Goal: Task Accomplishment & Management: Manage account settings

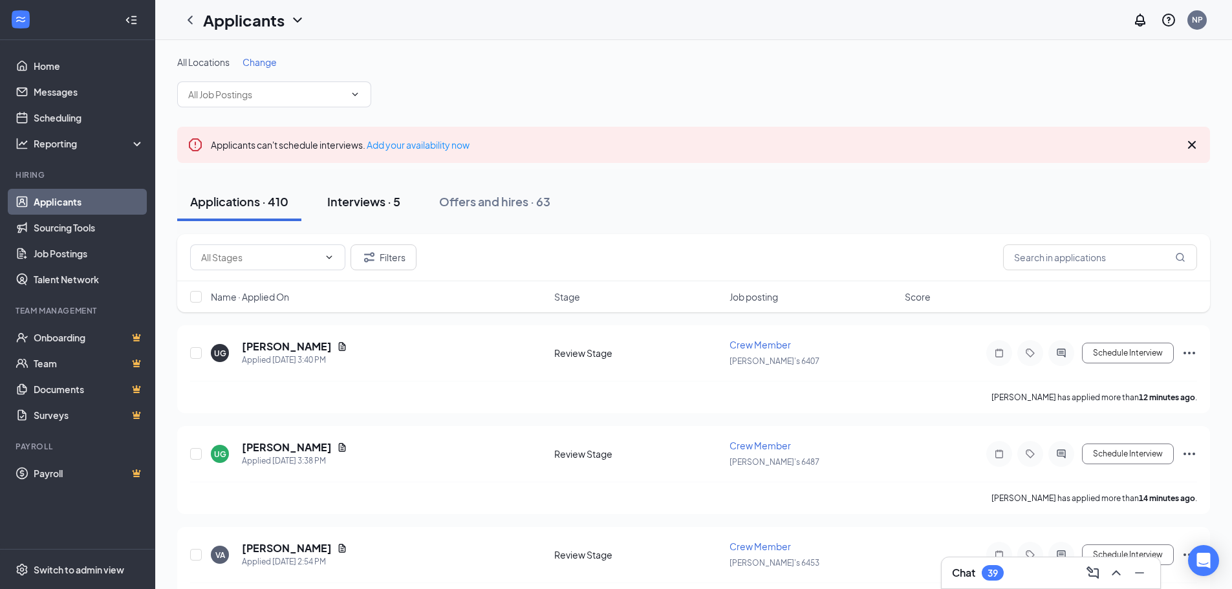
click at [373, 206] on div "Interviews · 5" at bounding box center [363, 201] width 73 height 16
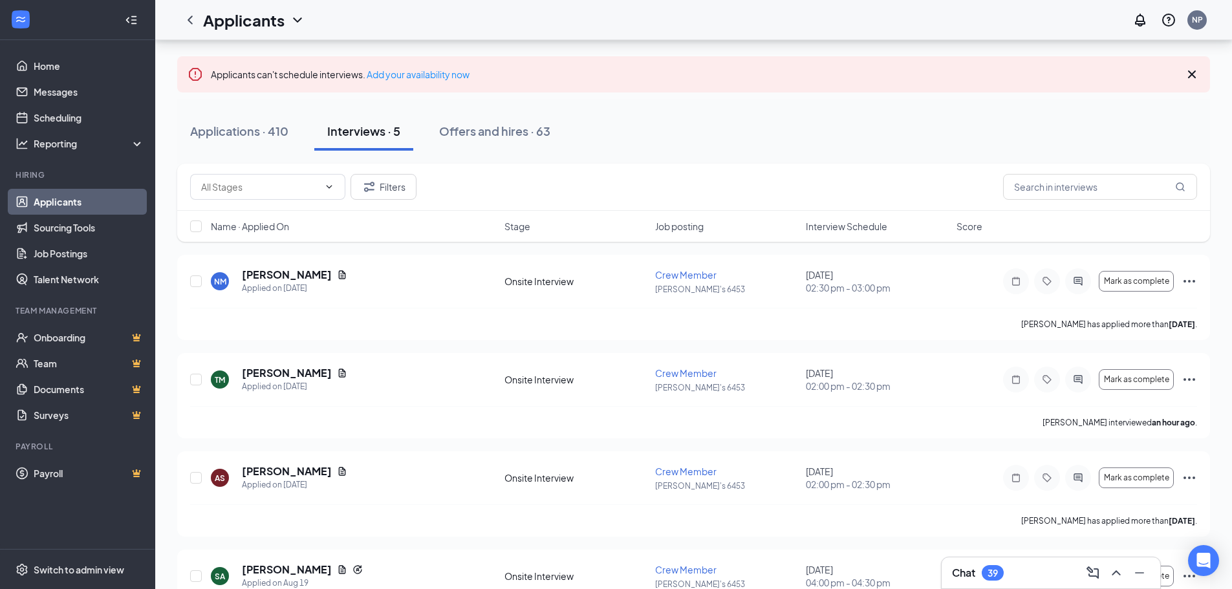
scroll to position [101, 0]
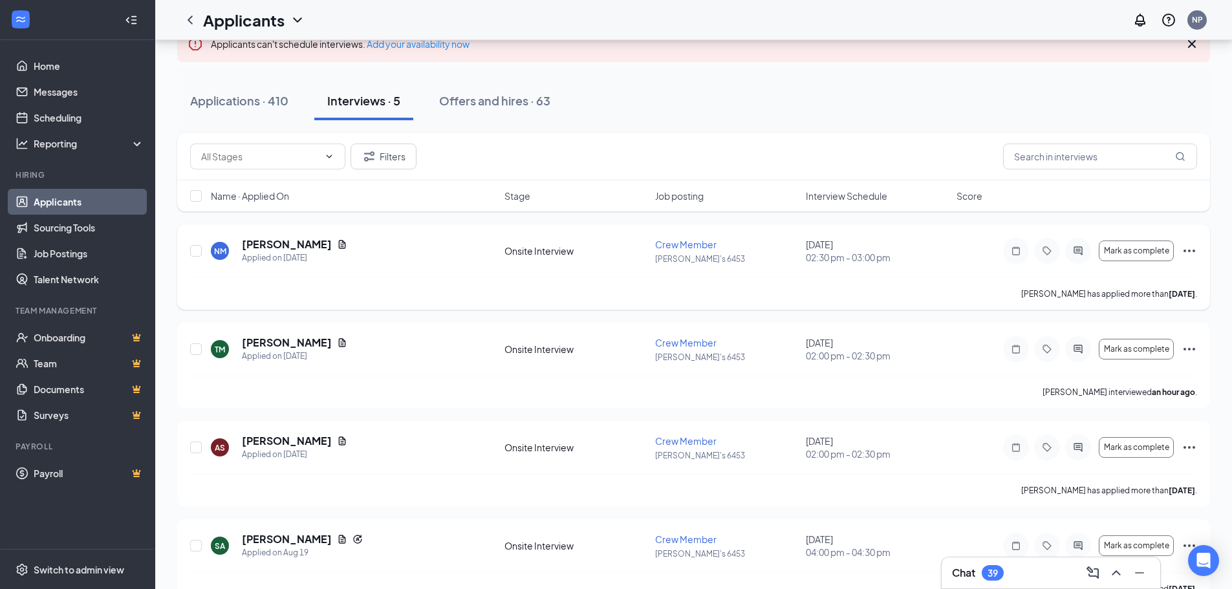
click at [1187, 252] on icon "Ellipses" at bounding box center [1190, 251] width 16 height 16
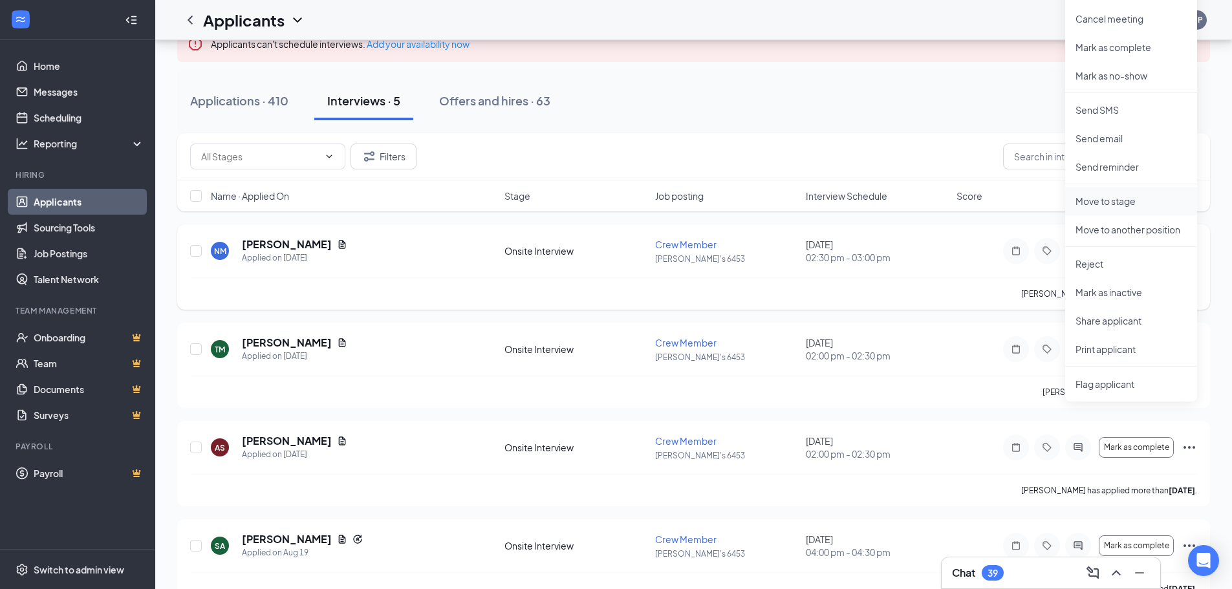
click at [1124, 201] on p "Move to stage" at bounding box center [1131, 201] width 111 height 13
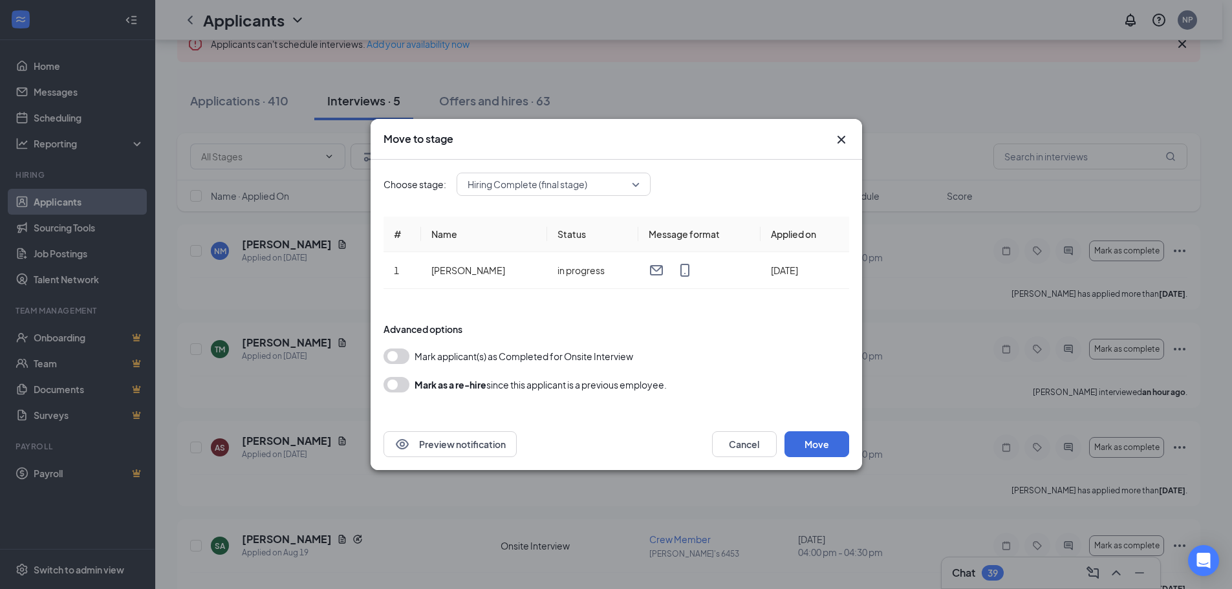
click at [395, 385] on button "button" at bounding box center [397, 385] width 26 height 16
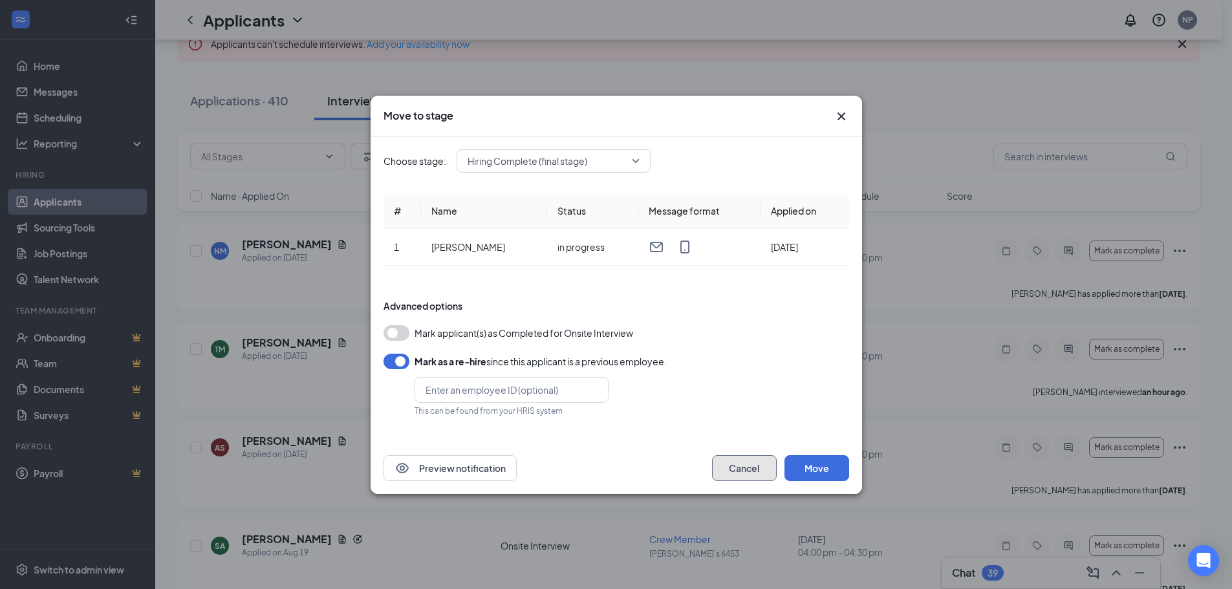
click at [751, 466] on button "Cancel" at bounding box center [744, 468] width 65 height 26
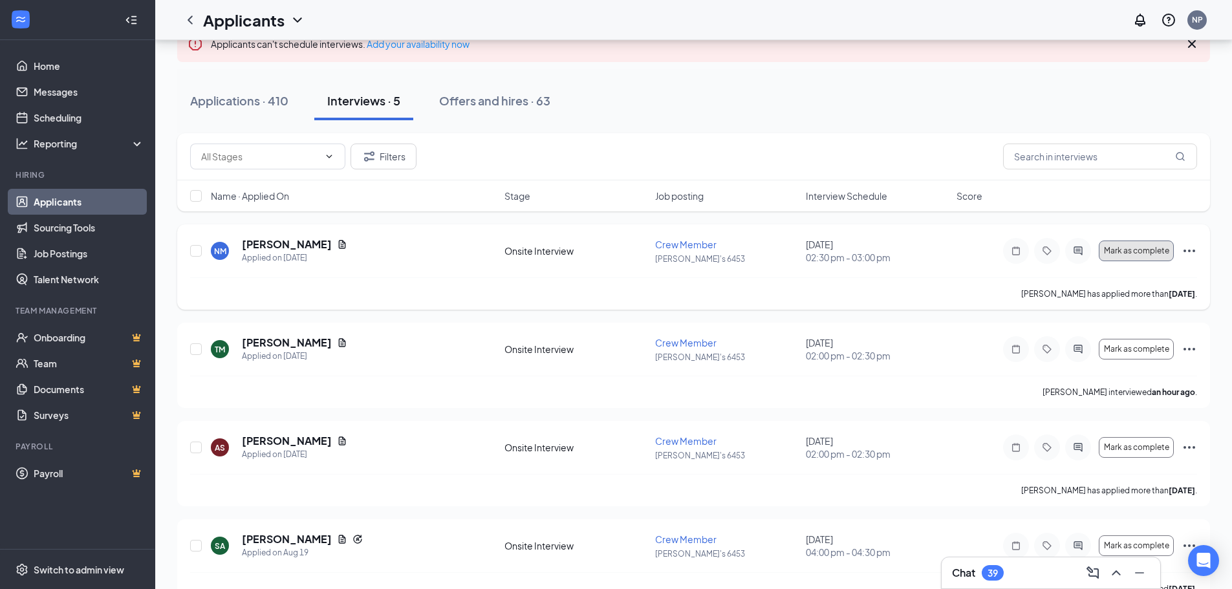
click at [1142, 254] on span "Mark as complete" at bounding box center [1136, 250] width 65 height 9
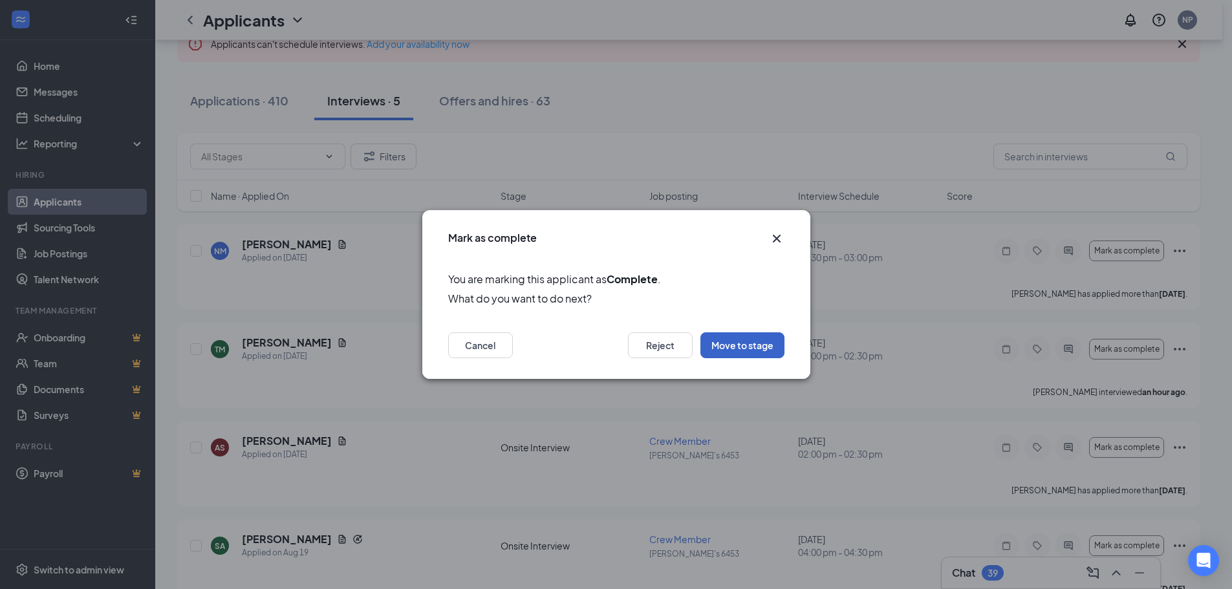
click at [744, 355] on button "Move to stage" at bounding box center [743, 346] width 84 height 26
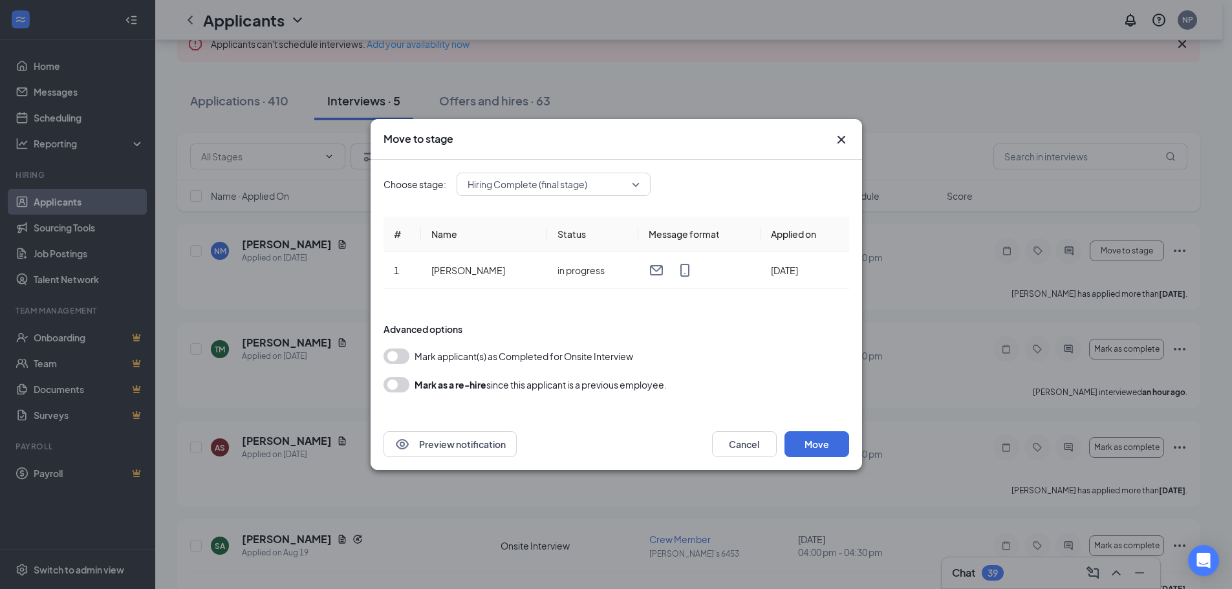
click at [393, 359] on button "button" at bounding box center [397, 357] width 26 height 16
click at [827, 446] on button "Move" at bounding box center [817, 444] width 65 height 26
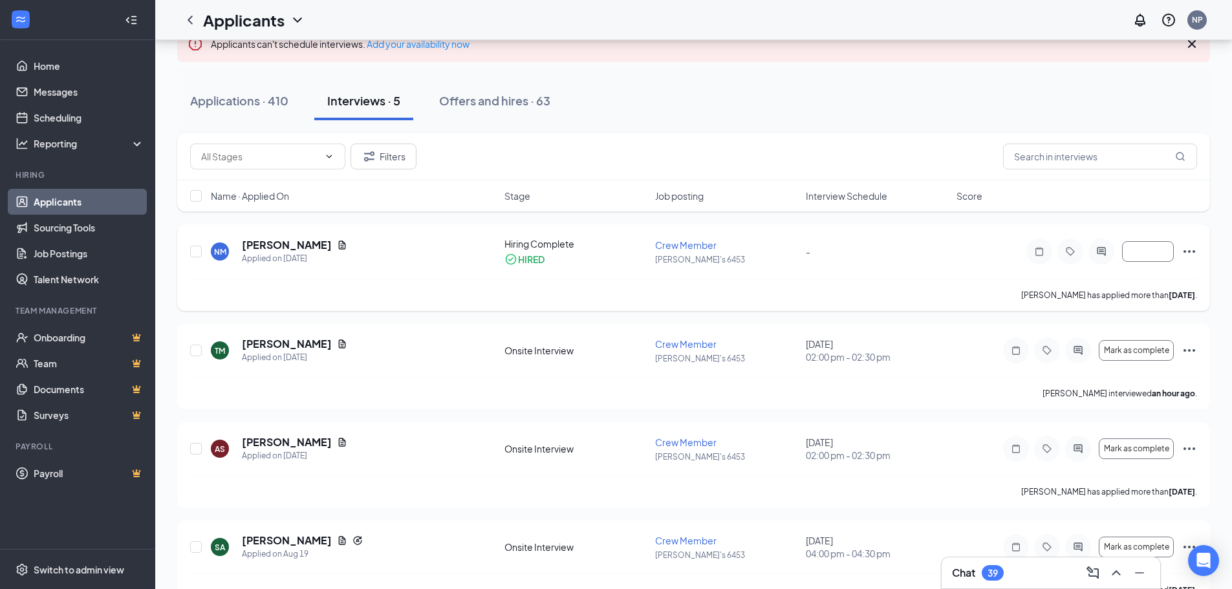
scroll to position [0, 0]
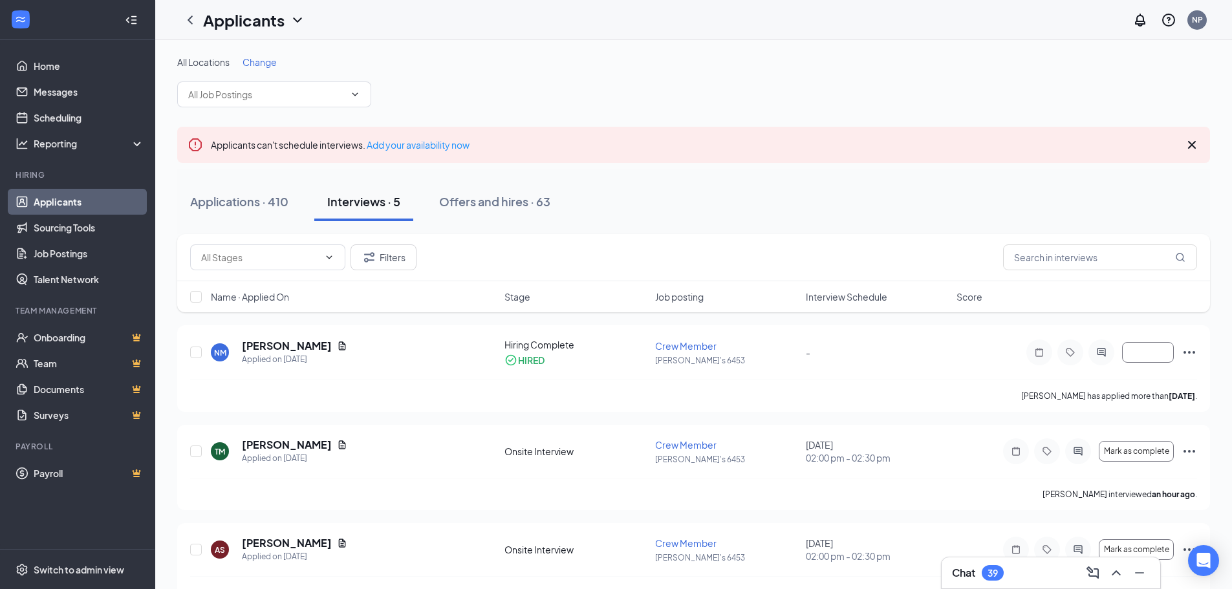
click at [1195, 144] on icon "Cross" at bounding box center [1192, 145] width 16 height 16
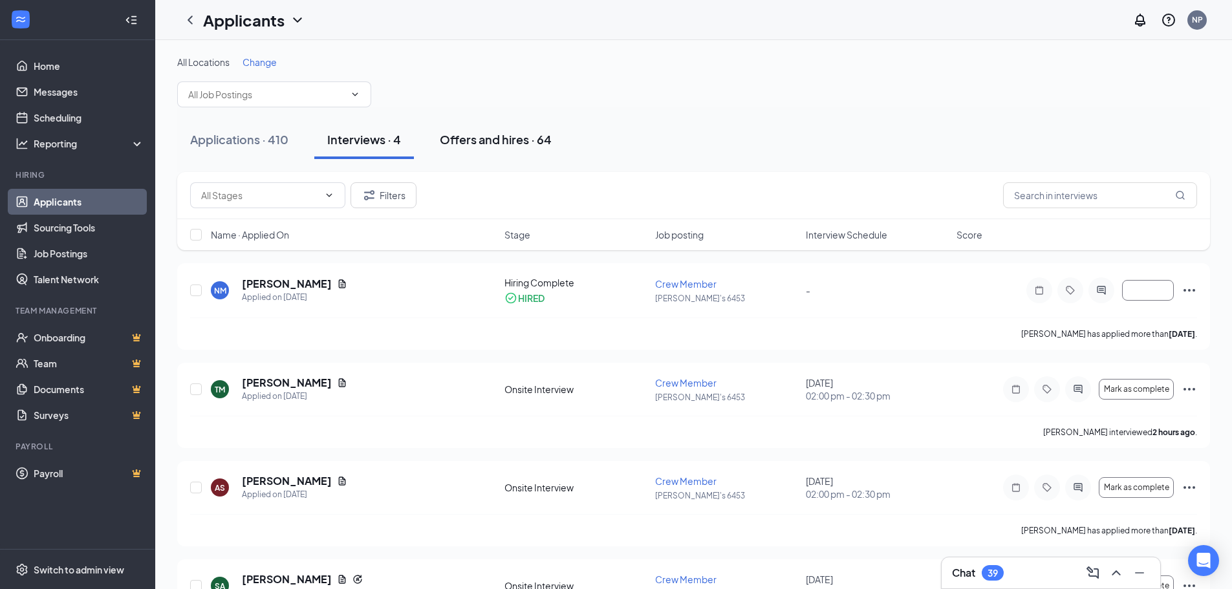
click at [514, 145] on div "Offers and hires · 64" at bounding box center [496, 139] width 112 height 16
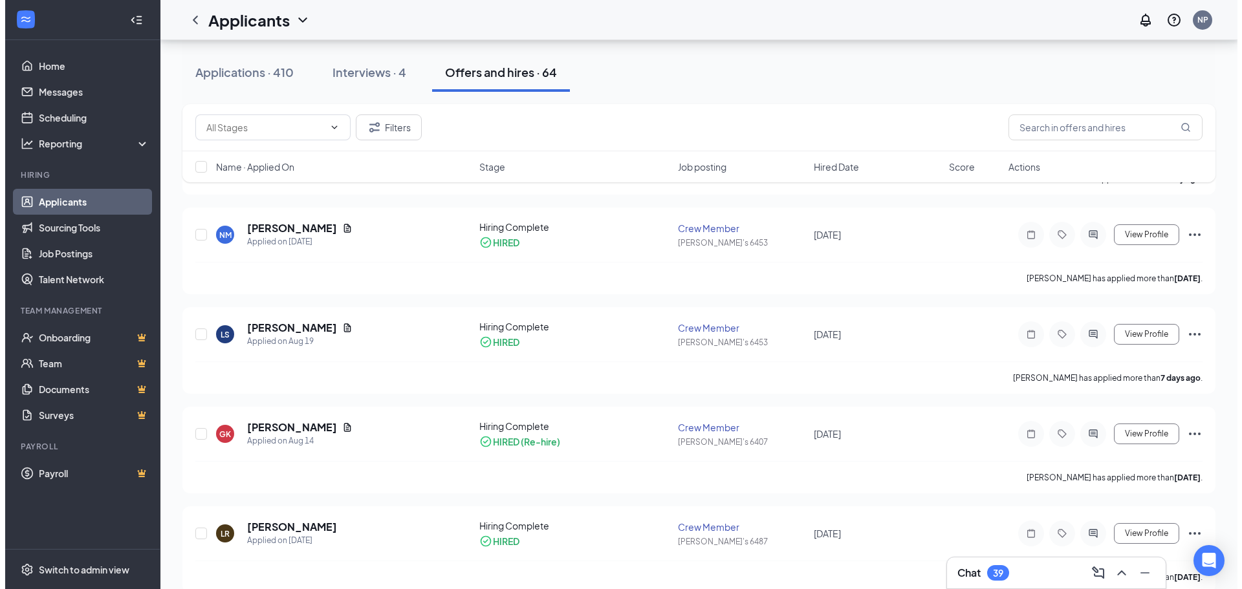
scroll to position [194, 0]
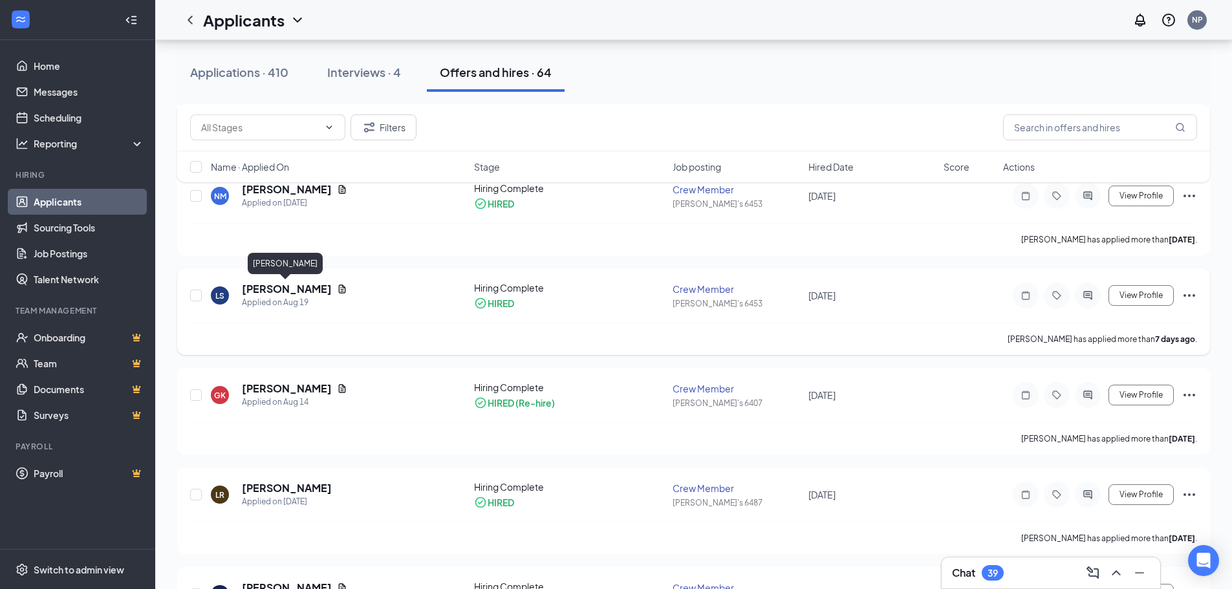
click at [279, 292] on h5 "[PERSON_NAME]" at bounding box center [287, 289] width 90 height 14
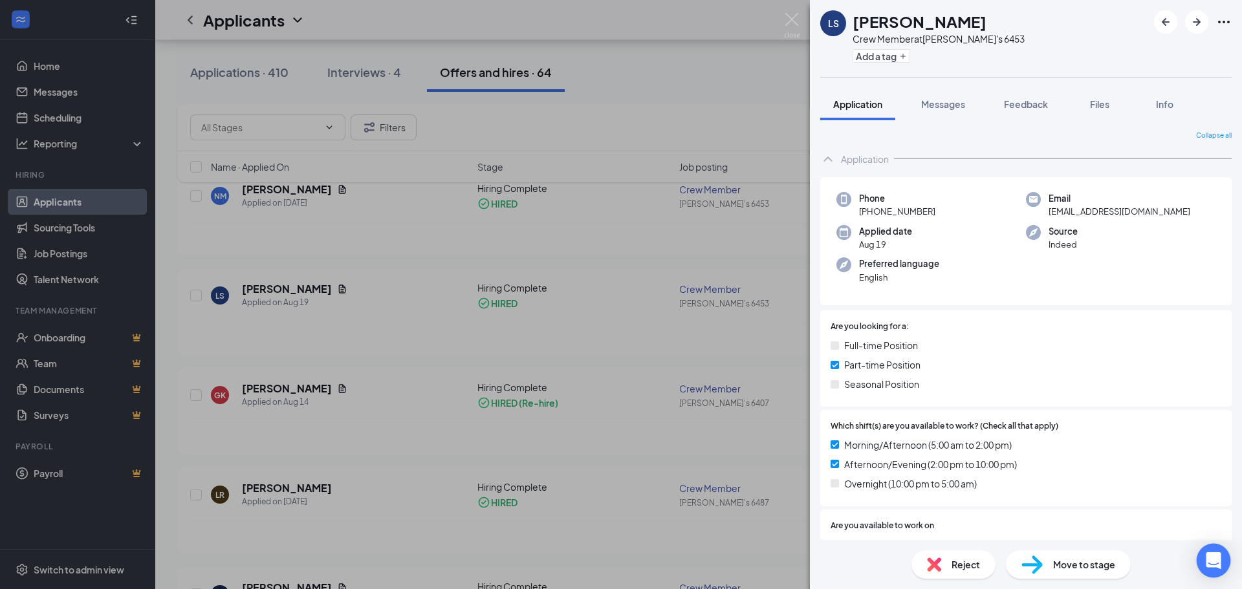
click at [1230, 395] on body "Home Messages Scheduling Reporting Hiring Applicants Sourcing Tools Job Posting…" at bounding box center [621, 100] width 1242 height 589
click at [1218, 563] on icon "Open Intercom Messenger" at bounding box center [1213, 560] width 15 height 17
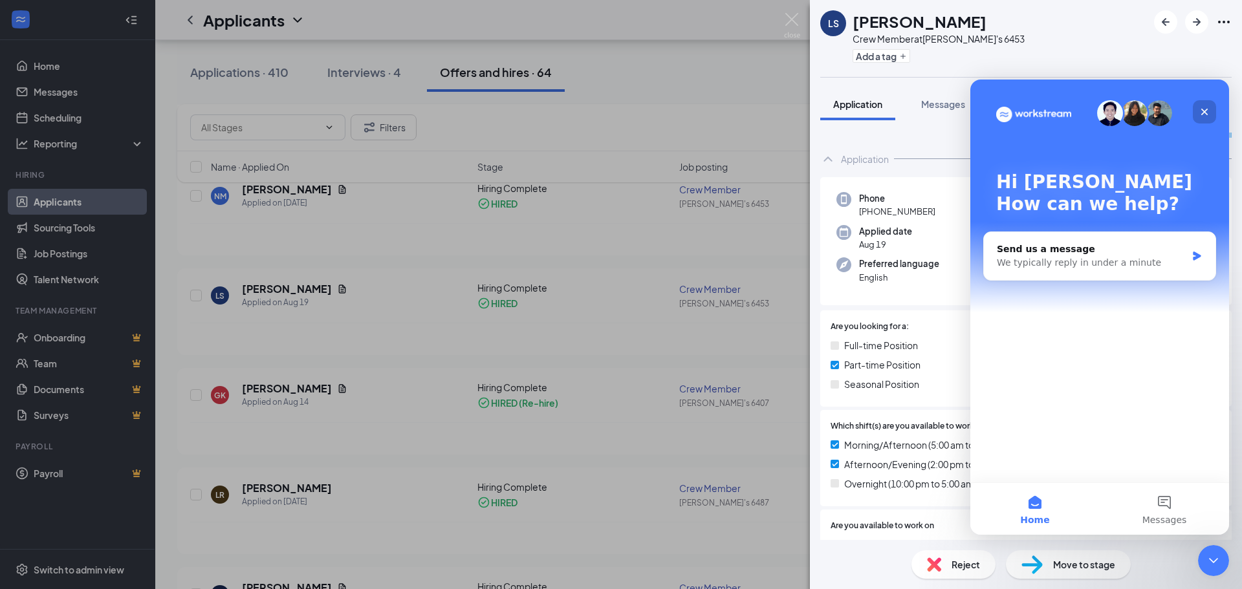
click at [1208, 113] on icon "Close" at bounding box center [1204, 112] width 10 height 10
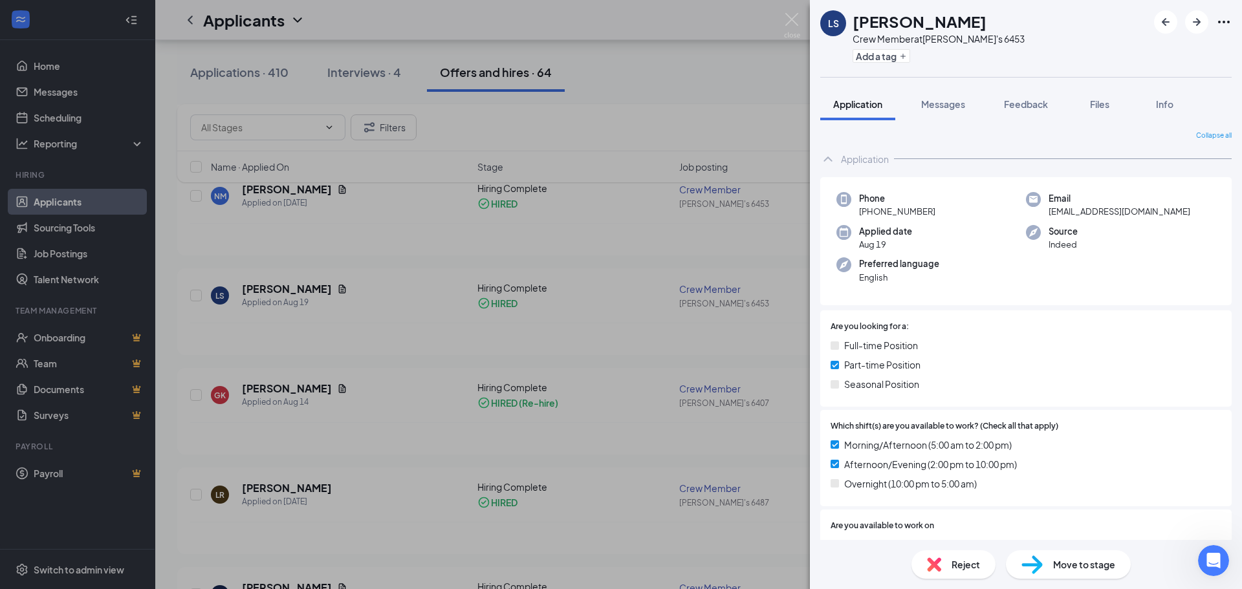
click at [1217, 21] on icon "Ellipses" at bounding box center [1224, 22] width 16 height 16
click at [1223, 21] on icon "Ellipses" at bounding box center [1224, 22] width 16 height 16
click at [1226, 18] on icon "Ellipses" at bounding box center [1224, 22] width 16 height 16
click at [1168, 345] on div "Full-time Position" at bounding box center [1026, 345] width 391 height 14
click at [1168, 342] on div "Full-time Position" at bounding box center [1026, 345] width 391 height 14
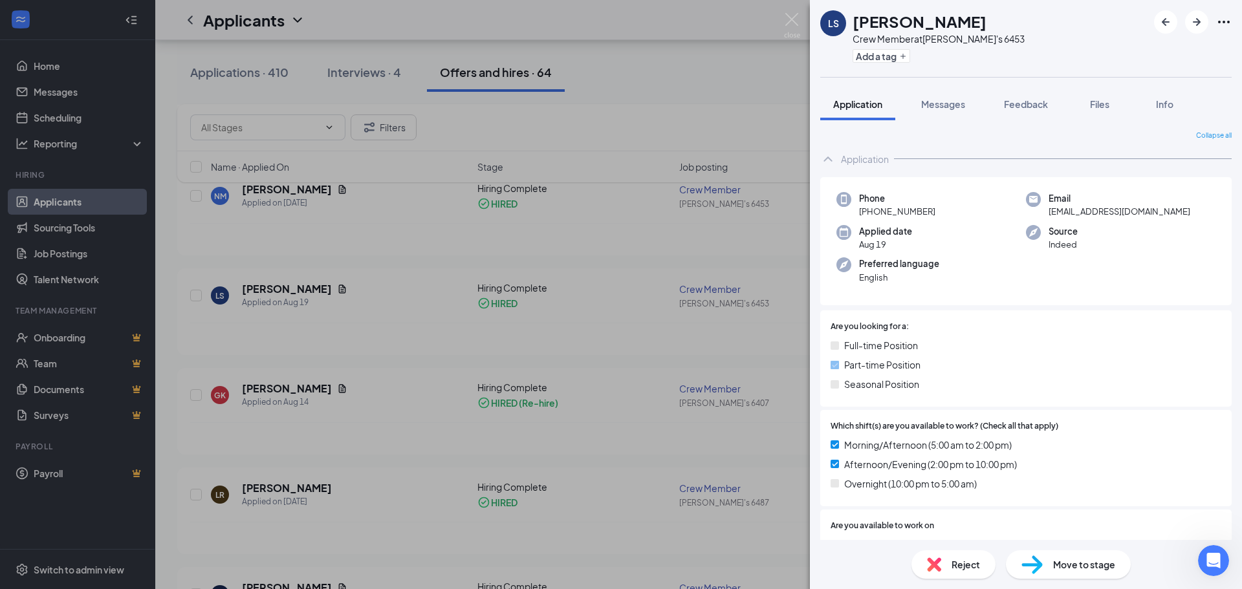
click at [1168, 342] on div "Full-time Position" at bounding box center [1026, 345] width 391 height 14
click at [961, 106] on span "Messages" at bounding box center [943, 104] width 44 height 12
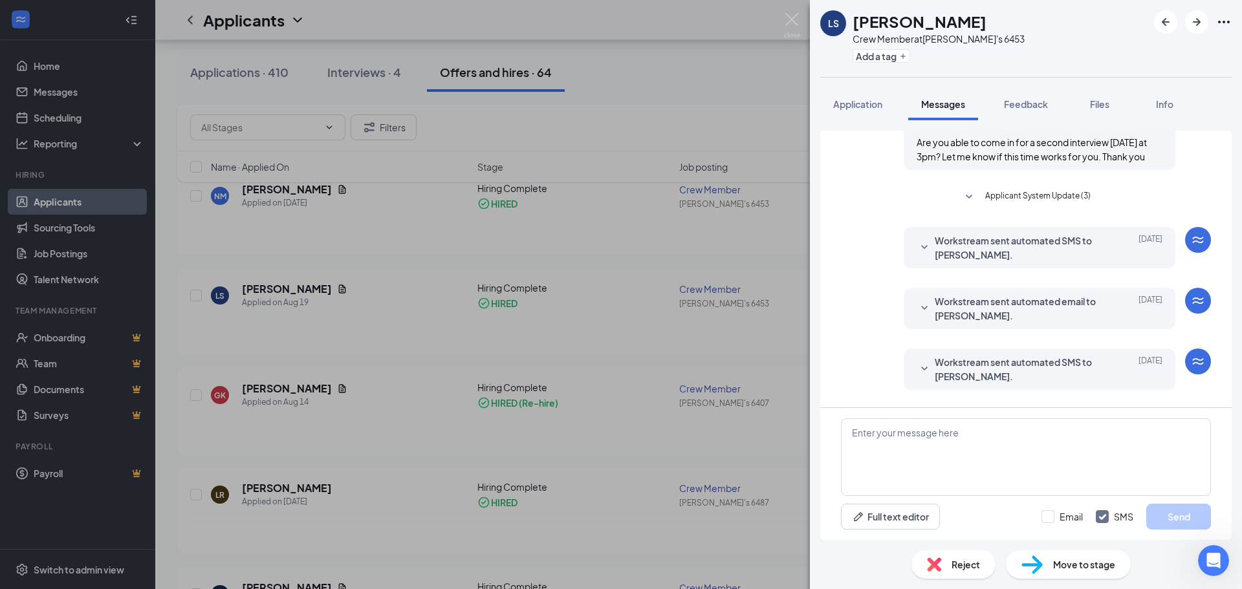
scroll to position [357, 0]
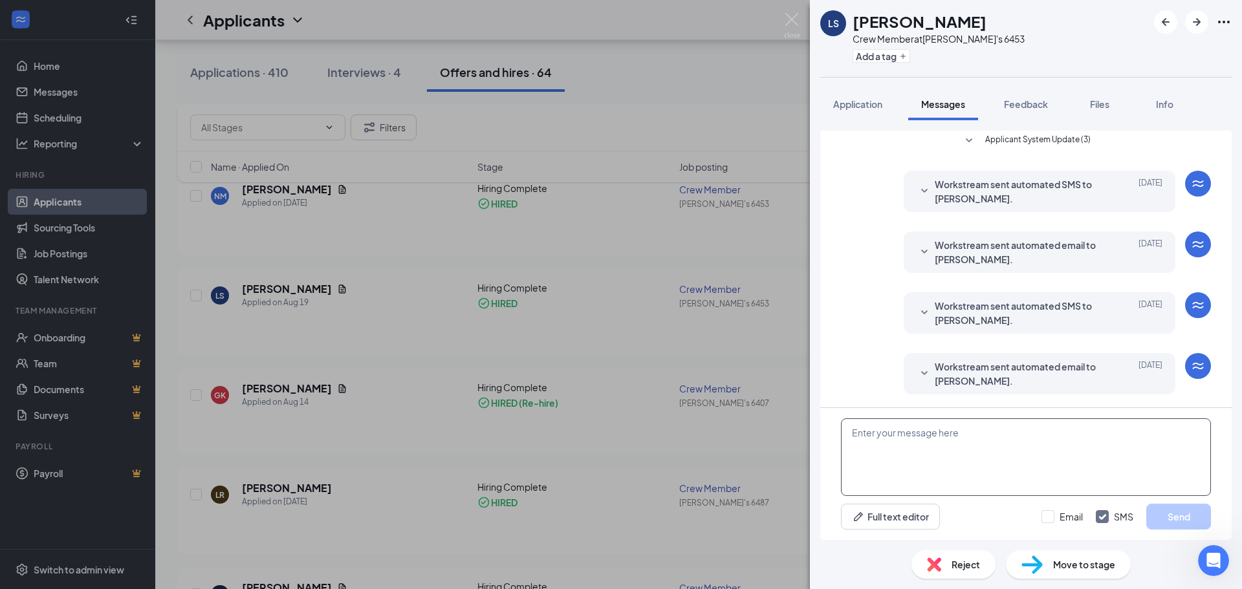
click at [926, 440] on textarea at bounding box center [1026, 458] width 370 height 78
type textarea "c"
click at [1047, 103] on span "Feedback" at bounding box center [1026, 104] width 44 height 12
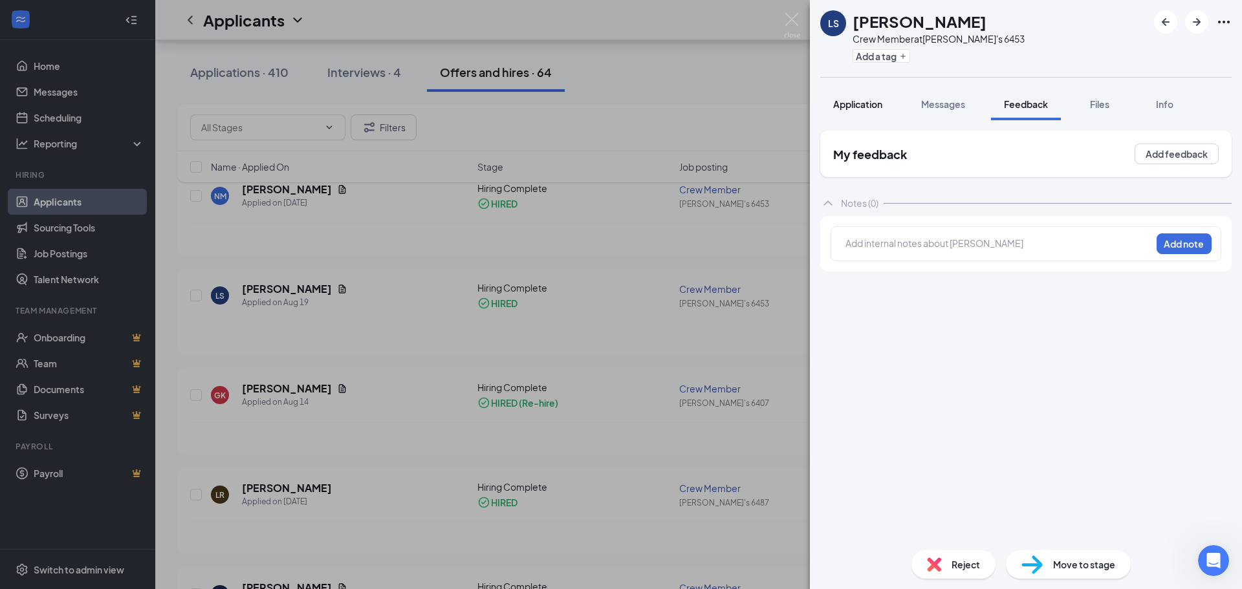
click at [843, 96] on button "Application" at bounding box center [857, 104] width 75 height 32
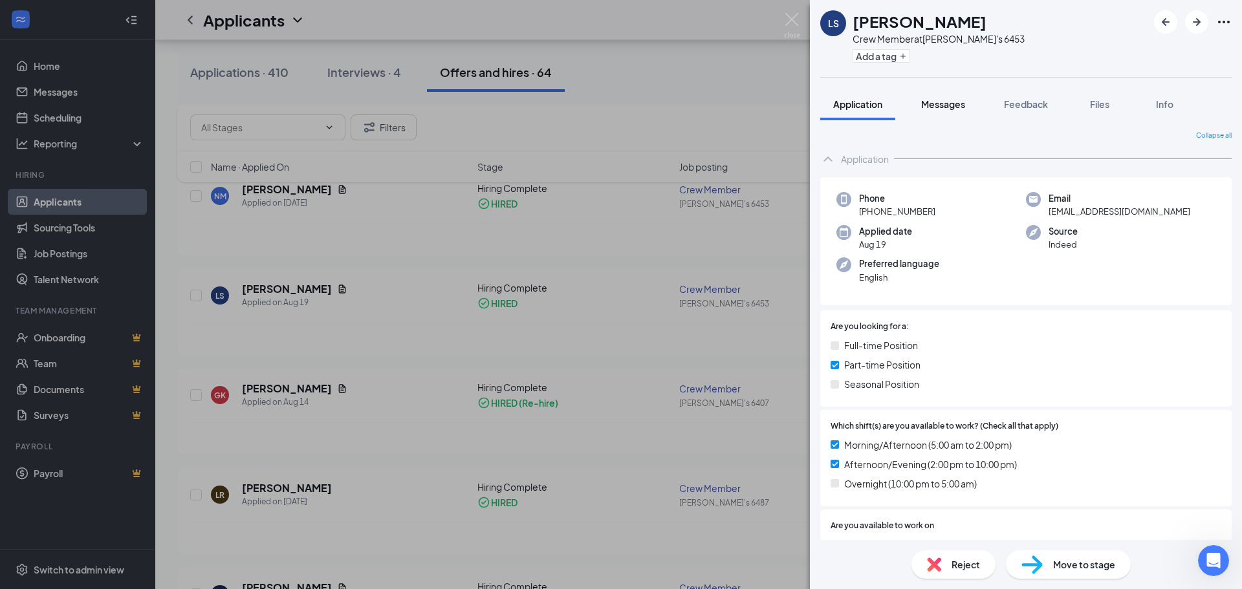
click at [944, 103] on span "Messages" at bounding box center [943, 104] width 44 height 12
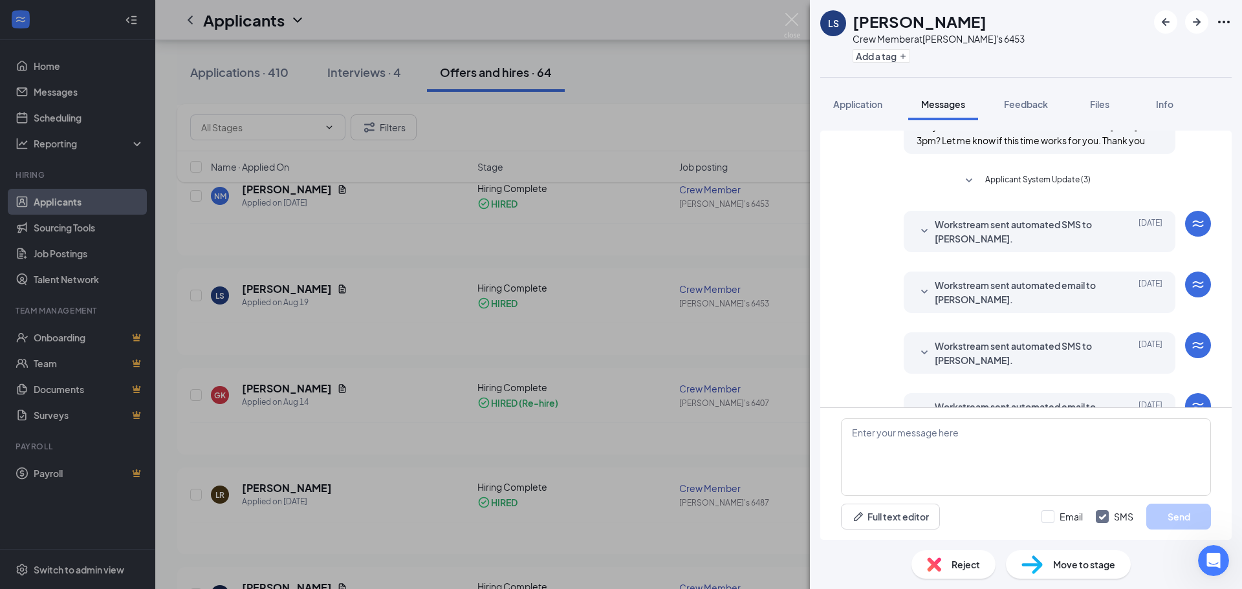
scroll to position [357, 0]
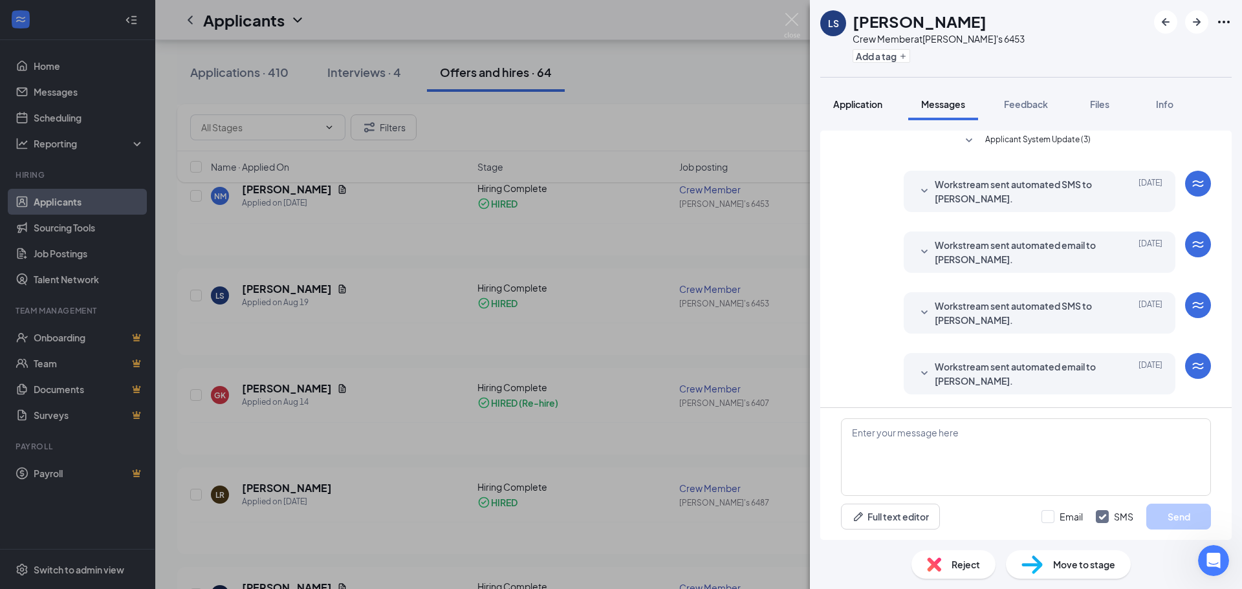
click at [851, 104] on span "Application" at bounding box center [857, 104] width 49 height 12
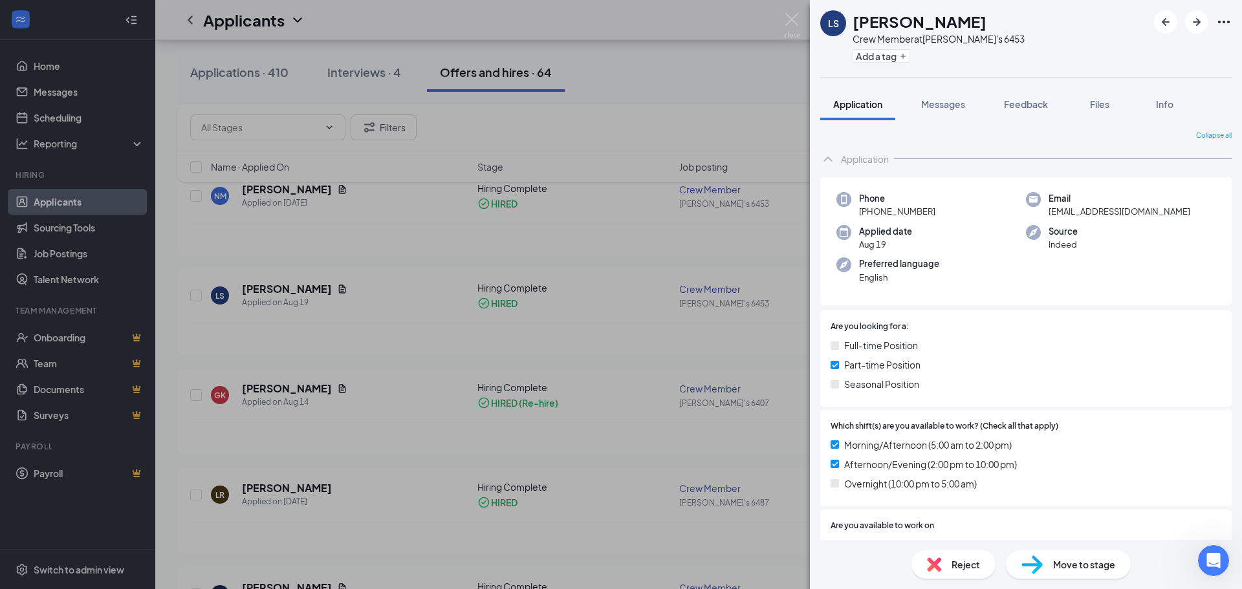
click at [1093, 215] on div "Phone [PHONE_NUMBER] Email [EMAIL_ADDRESS][DOMAIN_NAME] Applied date [DATE] Sou…" at bounding box center [1025, 241] width 411 height 129
click at [1093, 215] on span "[EMAIL_ADDRESS][DOMAIN_NAME]" at bounding box center [1120, 211] width 142 height 13
drag, startPoint x: 1093, startPoint y: 215, endPoint x: 1102, endPoint y: 214, distance: 8.5
click at [1099, 215] on span "[EMAIL_ADDRESS][DOMAIN_NAME]" at bounding box center [1120, 211] width 142 height 13
click at [1111, 212] on span "[EMAIL_ADDRESS][DOMAIN_NAME]" at bounding box center [1120, 211] width 142 height 13
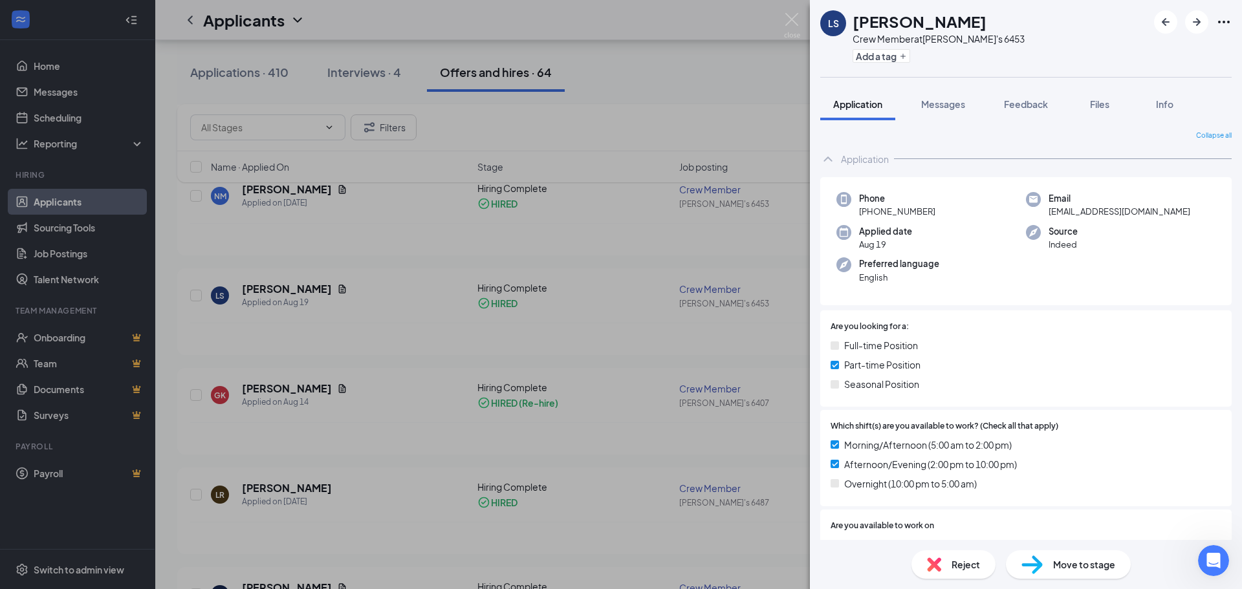
drag, startPoint x: 1125, startPoint y: 210, endPoint x: 1136, endPoint y: 210, distance: 11.0
click at [1127, 210] on span "[EMAIL_ADDRESS][DOMAIN_NAME]" at bounding box center [1120, 211] width 142 height 13
drag, startPoint x: 1136, startPoint y: 210, endPoint x: 1168, endPoint y: 222, distance: 34.0
click at [1165, 220] on div "Phone [PHONE_NUMBER] Email [EMAIL_ADDRESS][DOMAIN_NAME] Applied date [DATE] Sou…" at bounding box center [1025, 241] width 411 height 129
click at [1168, 237] on div "Phone [PHONE_NUMBER] Email [EMAIL_ADDRESS][DOMAIN_NAME] Applied date [DATE] Sou…" at bounding box center [1025, 241] width 411 height 129
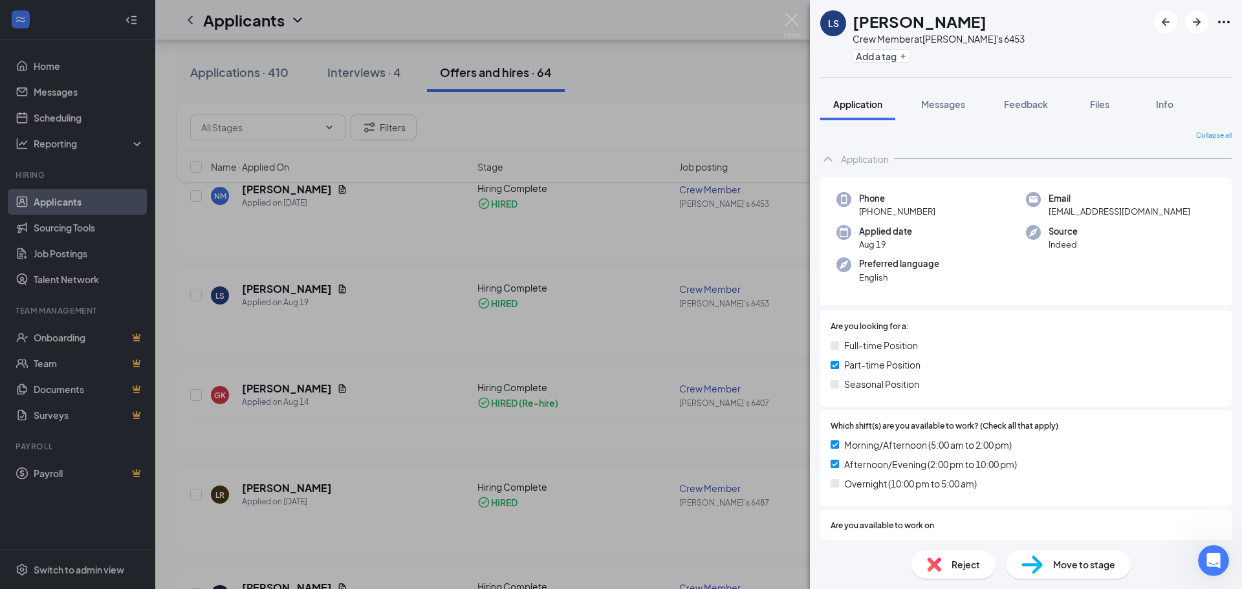
click at [1168, 237] on div "Source Indeed" at bounding box center [1121, 238] width 190 height 27
click at [1117, 213] on span "[EMAIL_ADDRESS][DOMAIN_NAME]" at bounding box center [1120, 211] width 142 height 13
drag, startPoint x: 1112, startPoint y: 213, endPoint x: 1091, endPoint y: 206, distance: 22.5
click at [1092, 206] on span "[EMAIL_ADDRESS][DOMAIN_NAME]" at bounding box center [1120, 211] width 142 height 13
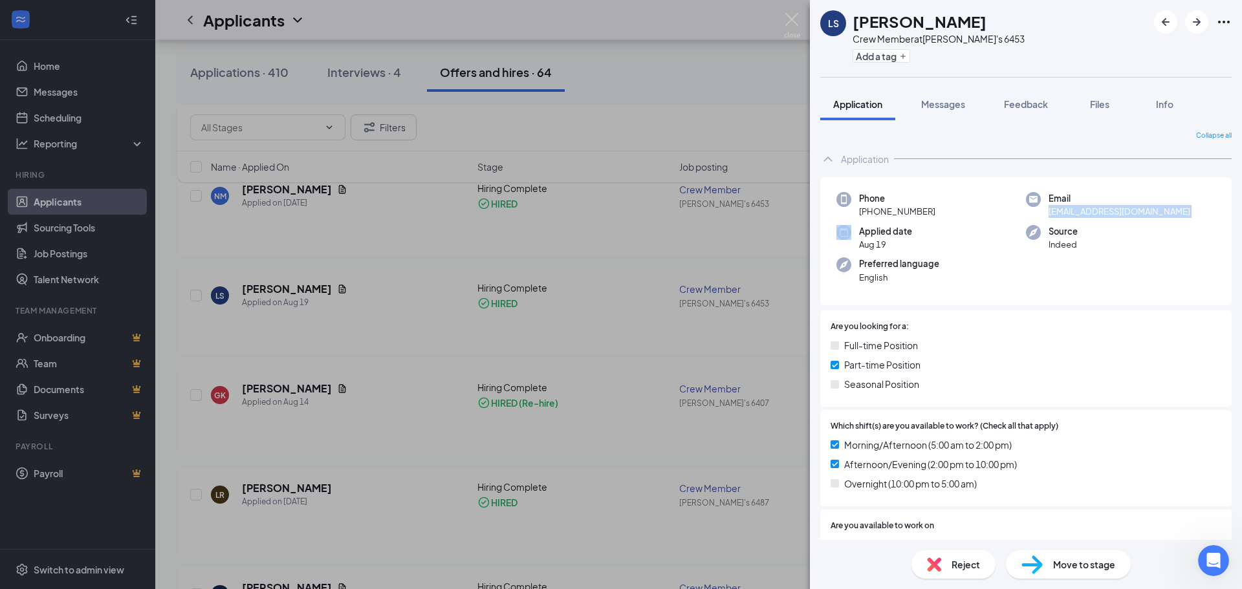
click at [1091, 206] on span "[EMAIL_ADDRESS][DOMAIN_NAME]" at bounding box center [1120, 211] width 142 height 13
click at [1117, 394] on div "Full-time Position Part-time Position Seasonal Position" at bounding box center [1026, 367] width 391 height 58
click at [1209, 554] on icon "Open Intercom Messenger" at bounding box center [1211, 559] width 21 height 21
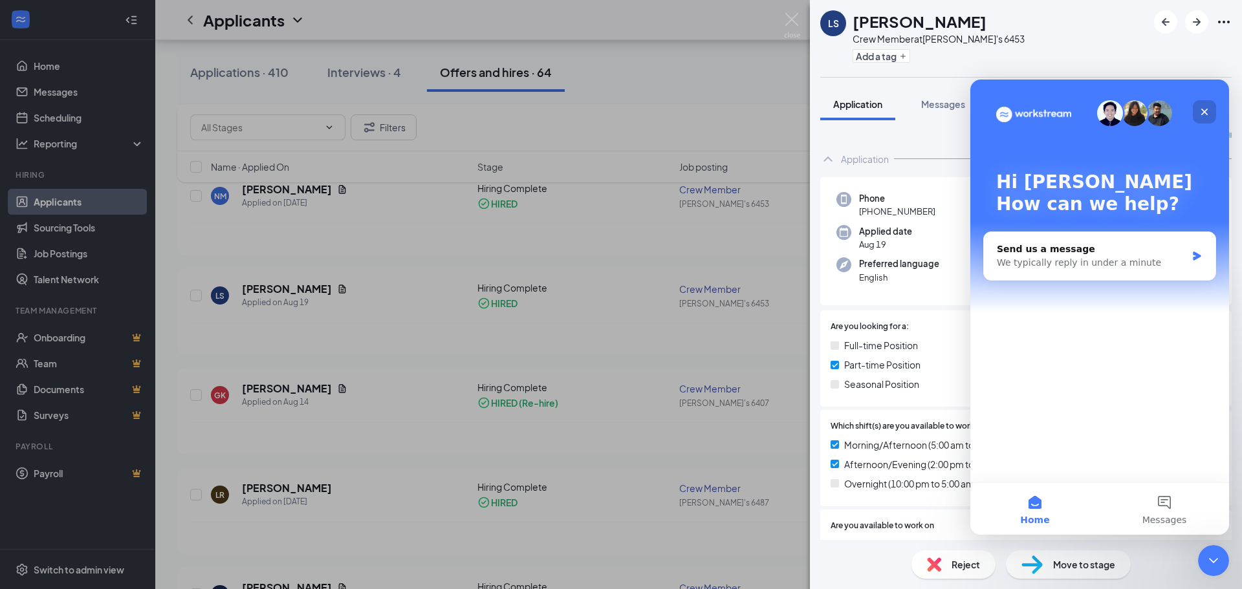
drag, startPoint x: 1209, startPoint y: 116, endPoint x: 2179, endPoint y: 196, distance: 973.6
click at [1209, 116] on div "Close" at bounding box center [1204, 111] width 23 height 23
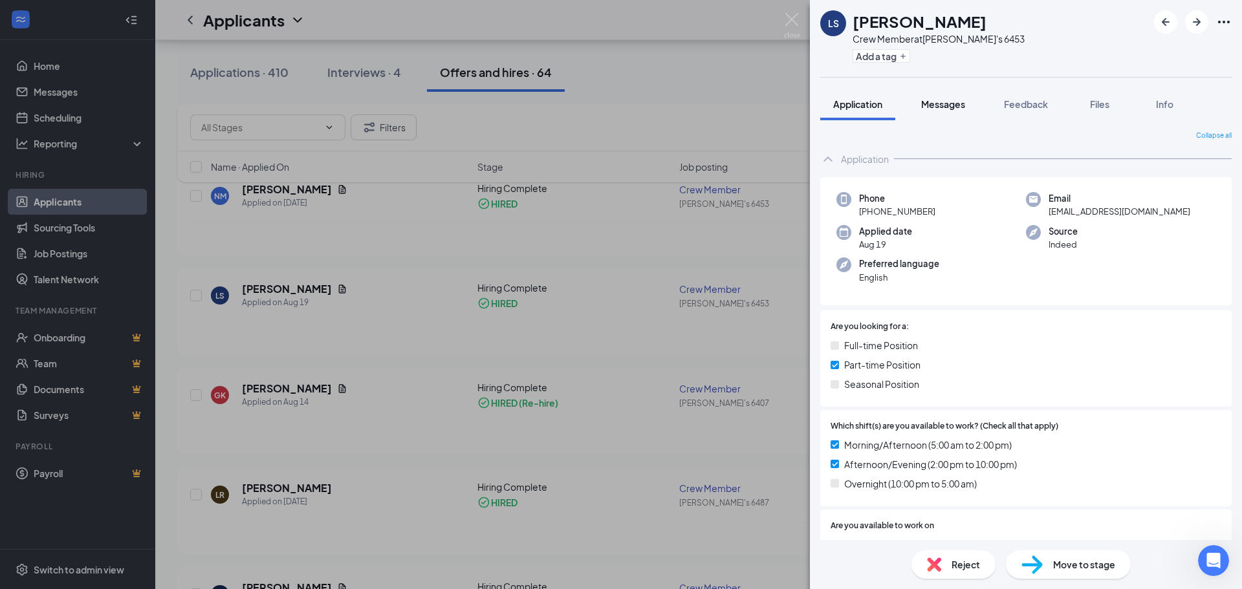
click at [942, 95] on button "Messages" at bounding box center [943, 104] width 70 height 32
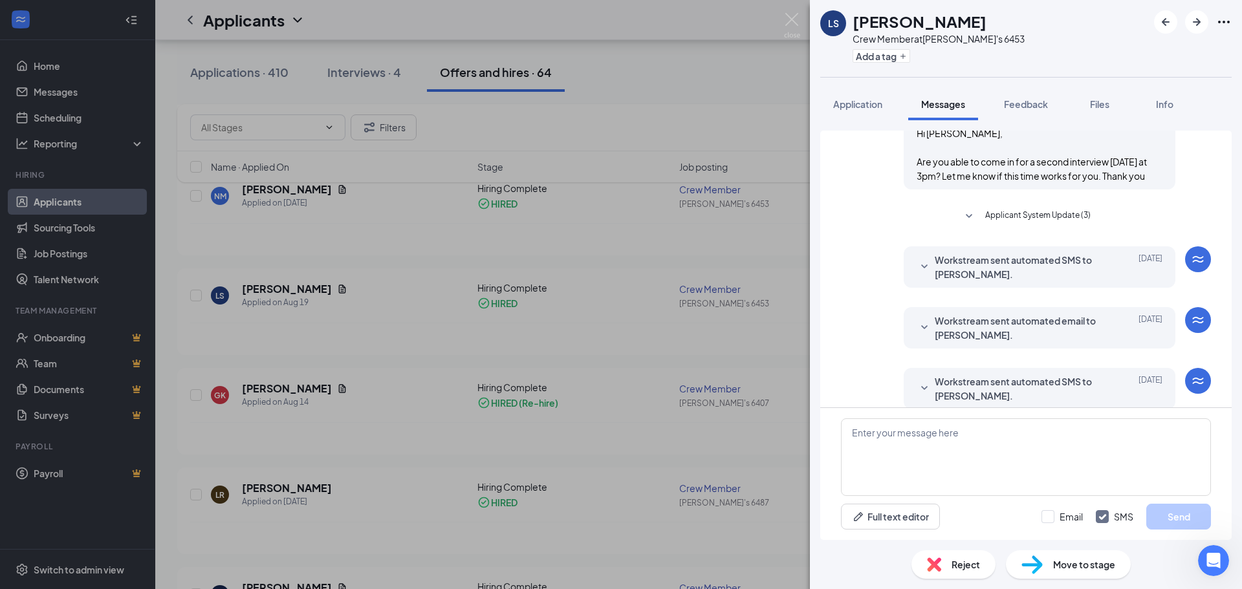
scroll to position [357, 0]
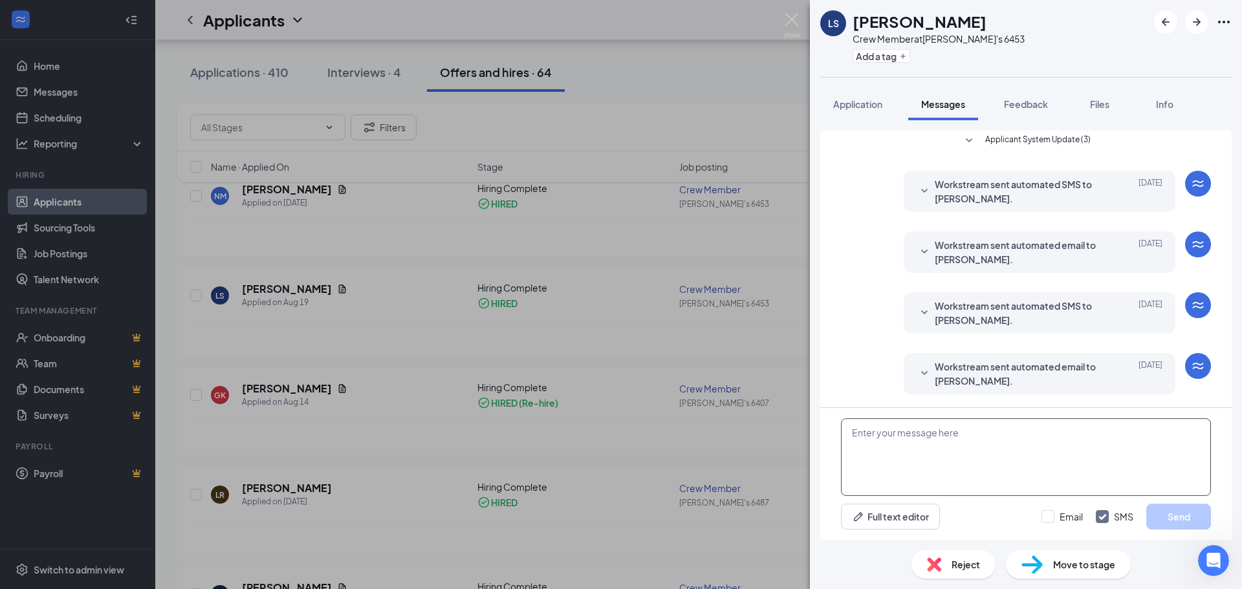
click at [882, 430] on textarea at bounding box center [1026, 458] width 370 height 78
click at [950, 379] on span "Workstream sent automated email to [PERSON_NAME]." at bounding box center [1019, 374] width 169 height 28
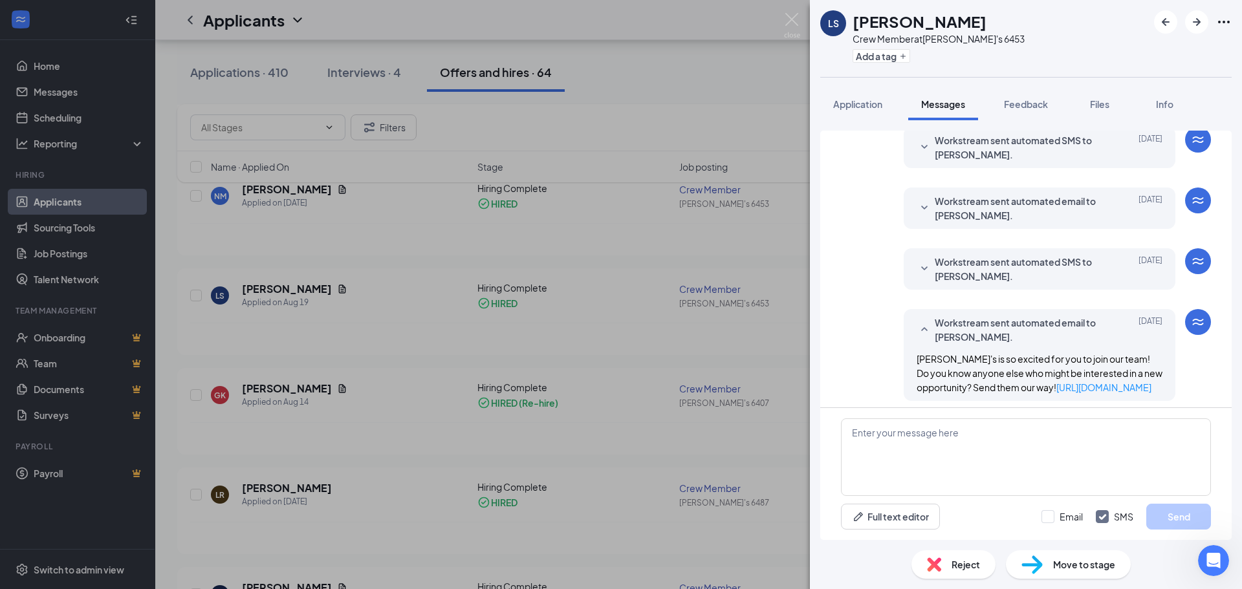
scroll to position [422, 0]
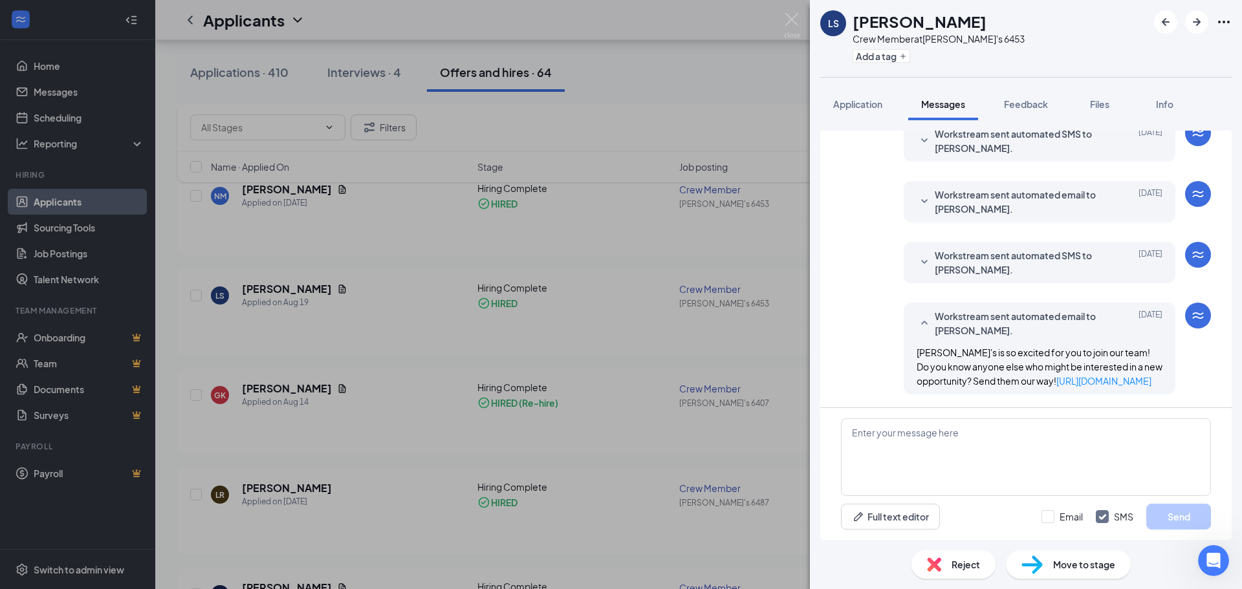
click at [1069, 261] on span "Workstream sent automated SMS to [PERSON_NAME]." at bounding box center [1019, 262] width 169 height 28
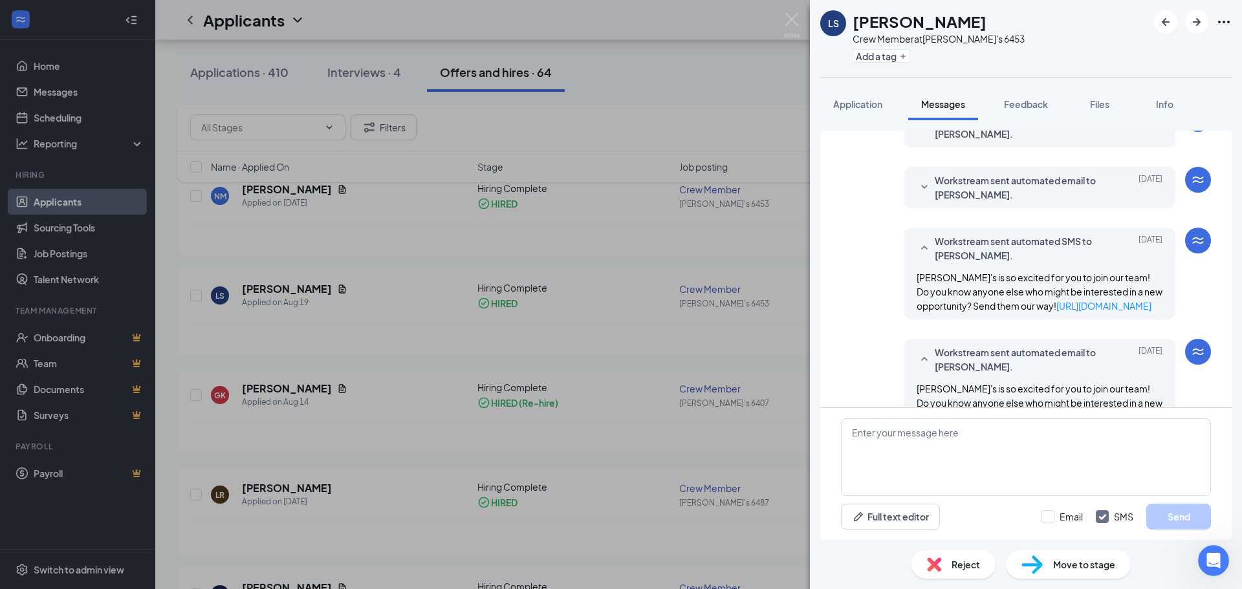
scroll to position [357, 0]
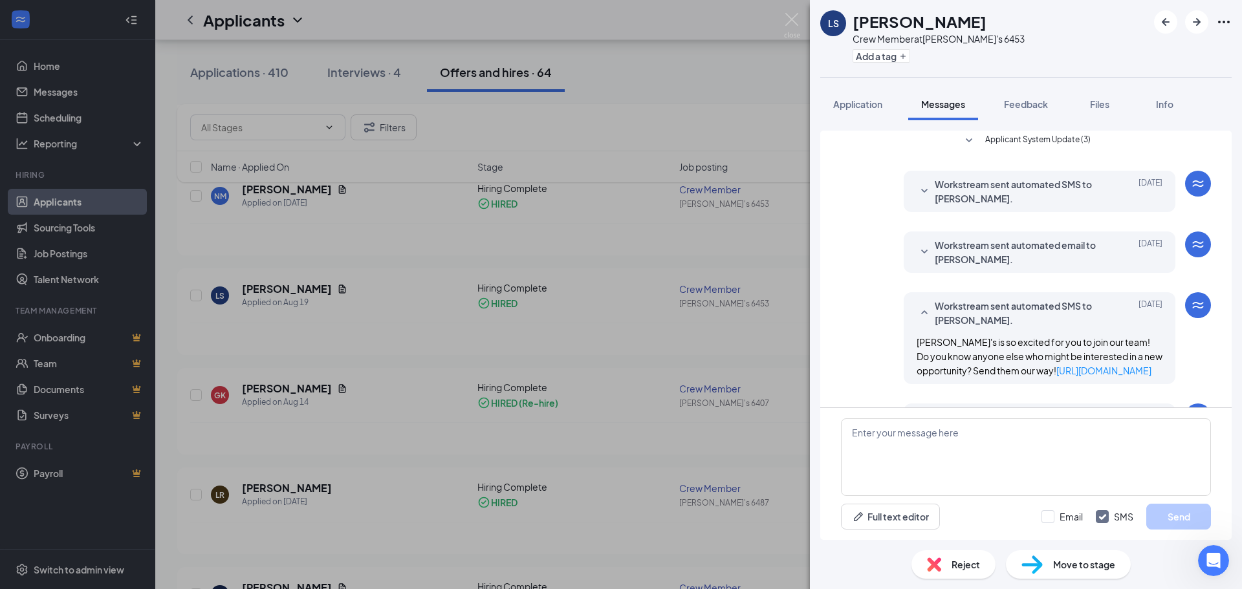
click at [1054, 259] on span "Workstream sent automated email to [PERSON_NAME]." at bounding box center [1019, 252] width 169 height 28
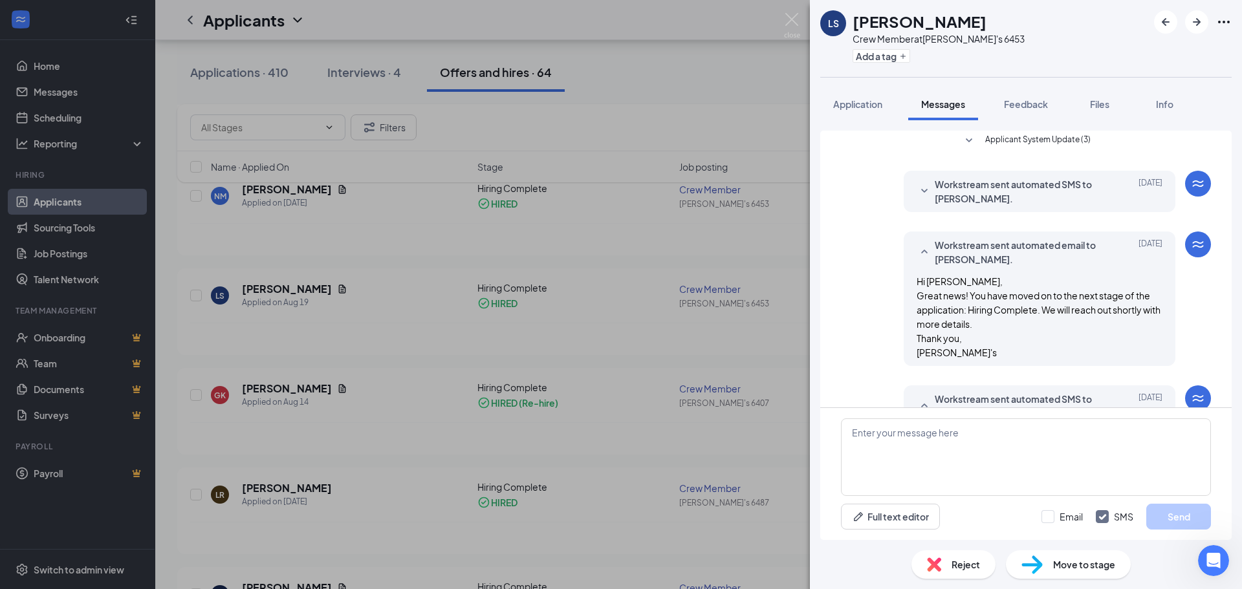
click at [998, 187] on span "Workstream sent automated SMS to [PERSON_NAME]." at bounding box center [1019, 191] width 169 height 28
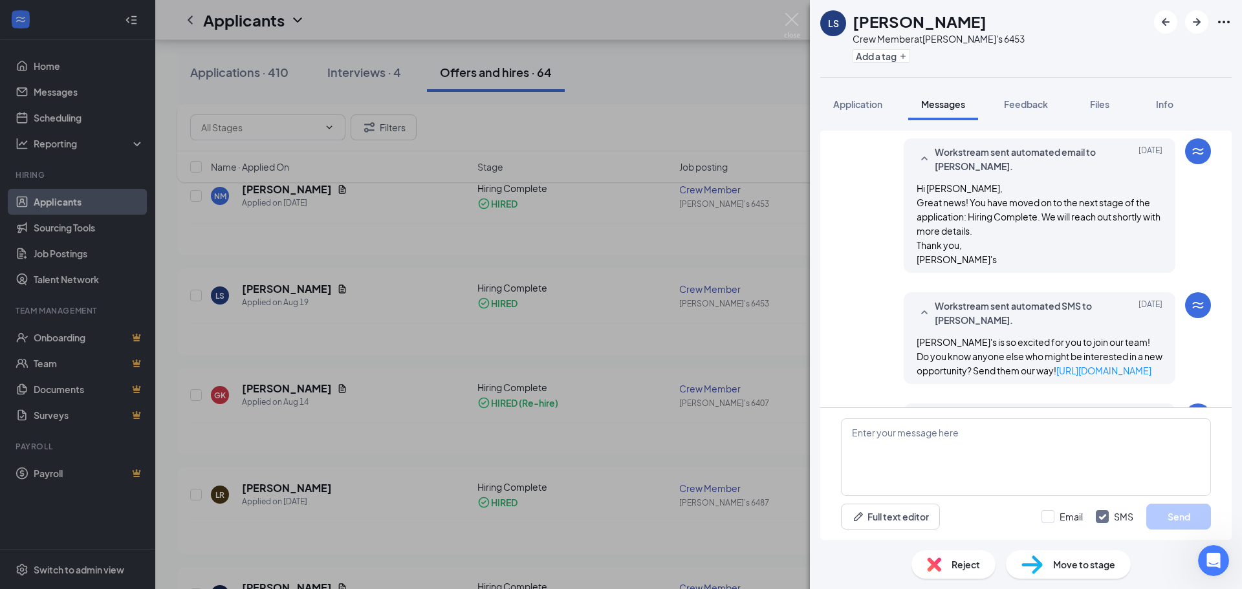
scroll to position [464, 0]
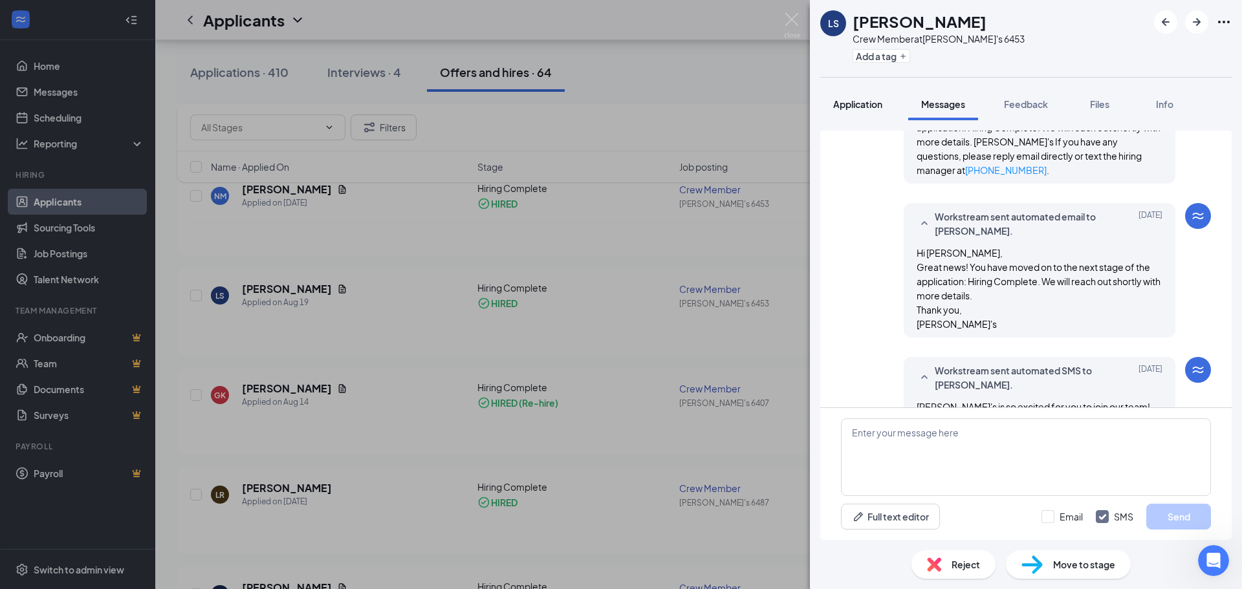
click at [869, 100] on span "Application" at bounding box center [857, 104] width 49 height 12
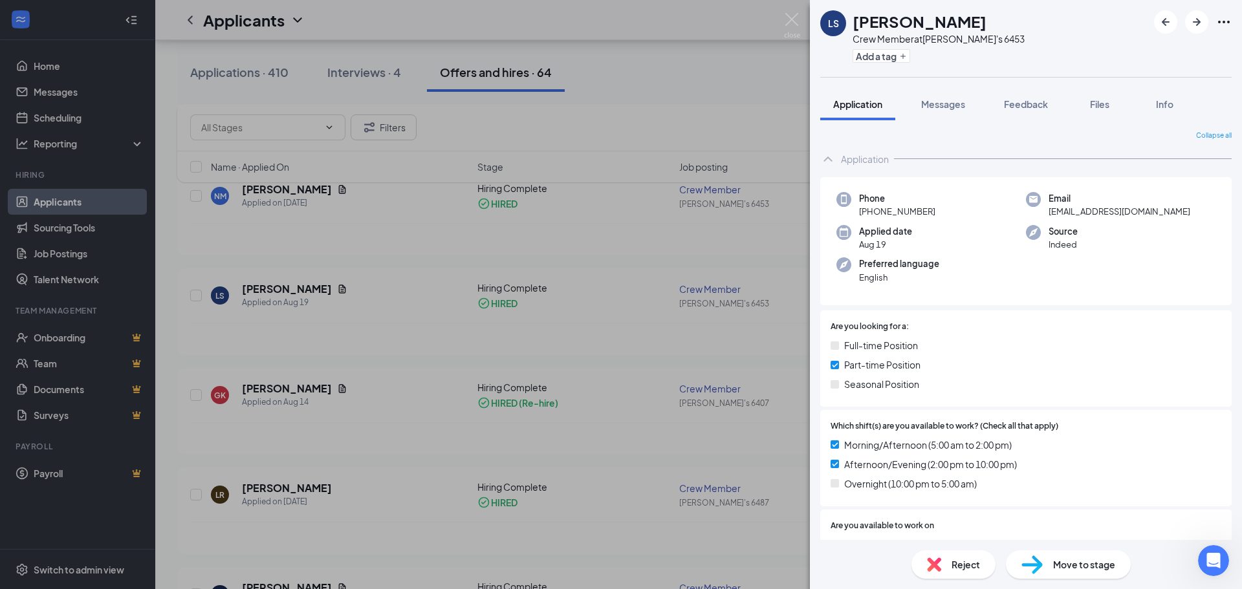
click at [566, 278] on div "LS [PERSON_NAME] Crew Member at [PERSON_NAME]'s 6453 Add a tag Application Mess…" at bounding box center [621, 294] width 1242 height 589
